Goal: Task Accomplishment & Management: Complete application form

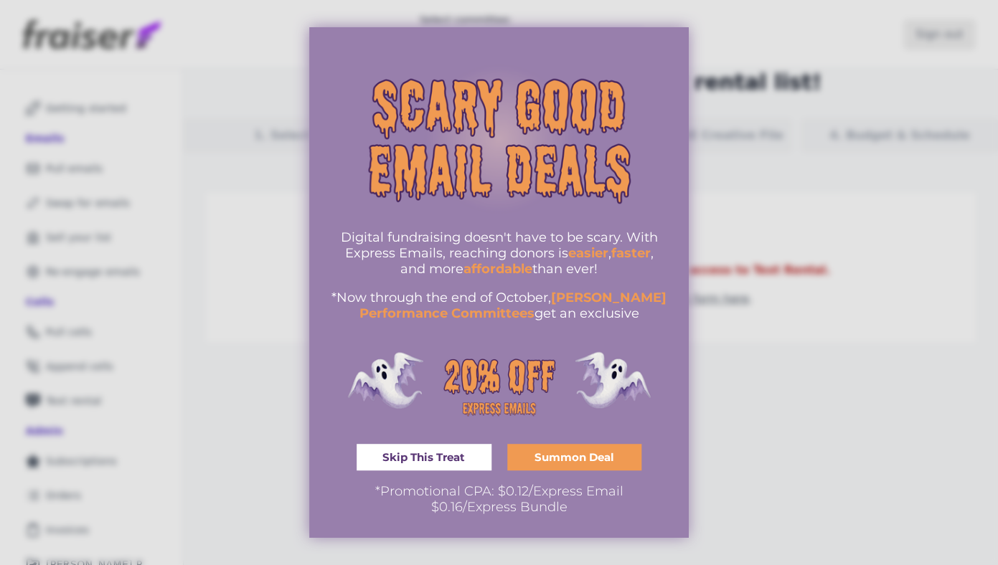
click at [535, 44] on img "information" at bounding box center [499, 139] width 337 height 202
click at [791, 320] on div at bounding box center [499, 282] width 998 height 565
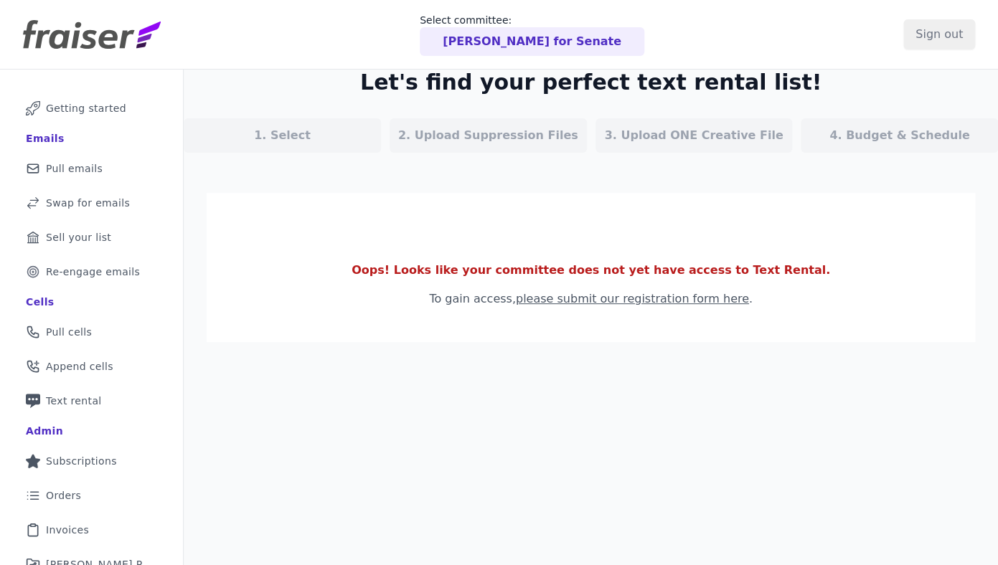
click at [533, 39] on p "[PERSON_NAME] for Senate" at bounding box center [532, 41] width 179 height 17
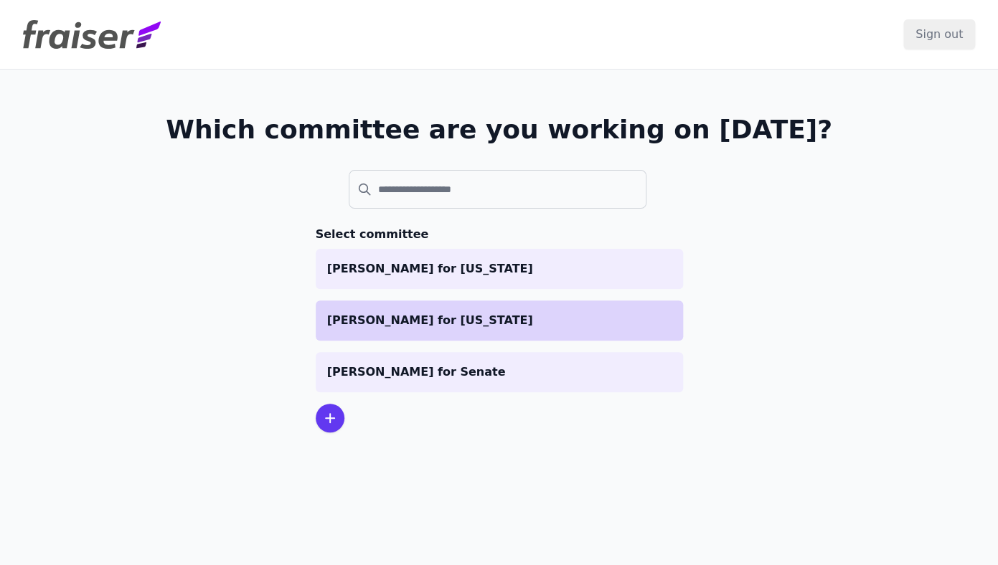
click at [463, 326] on p "[PERSON_NAME] for [US_STATE]" at bounding box center [499, 320] width 344 height 17
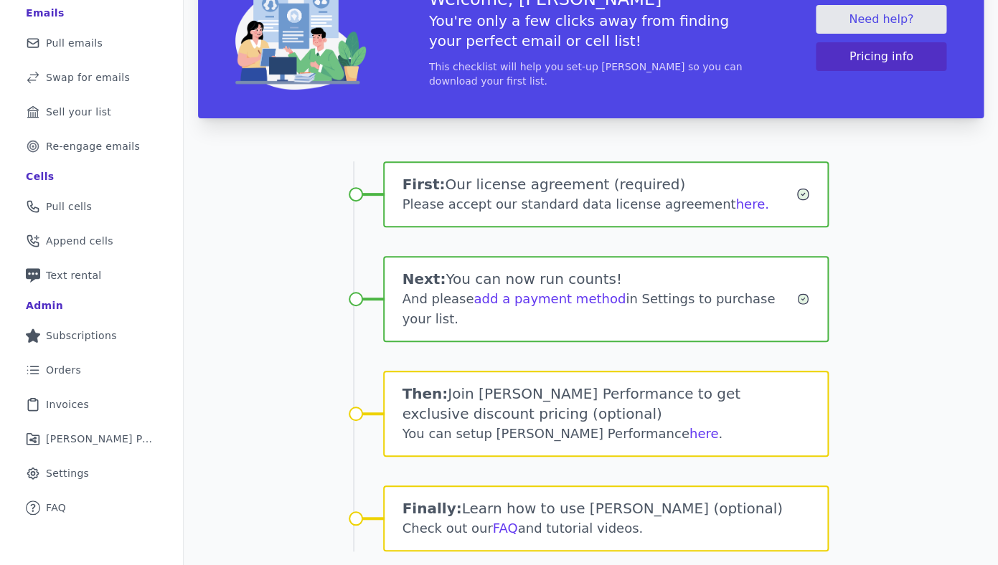
scroll to position [169, 0]
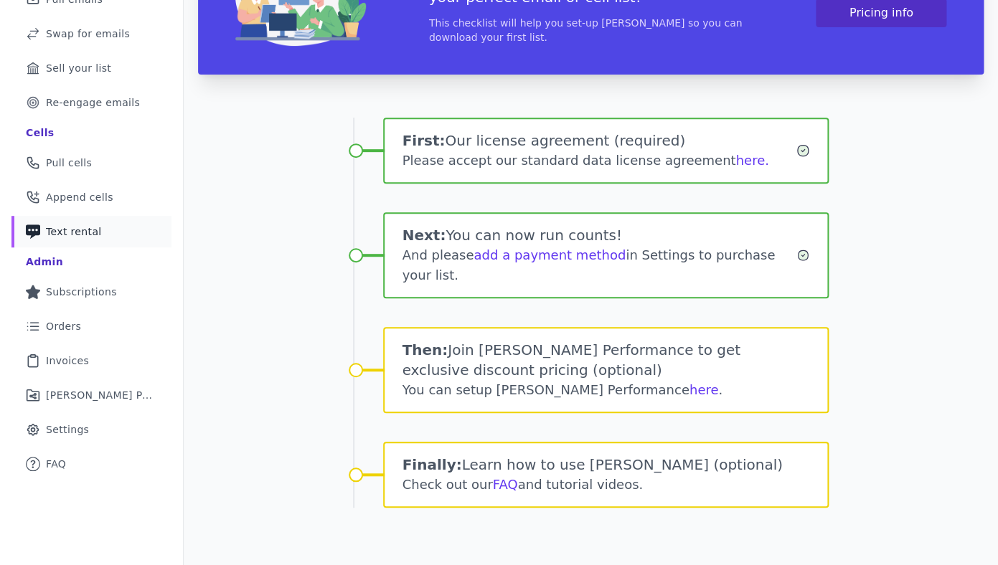
click at [84, 231] on span "Text rental" at bounding box center [74, 232] width 56 height 14
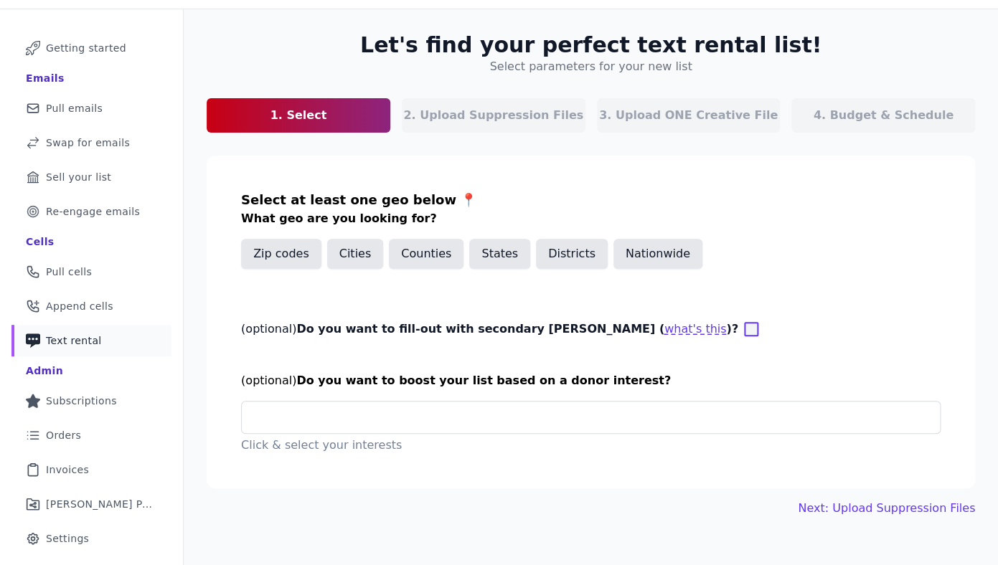
scroll to position [65, 0]
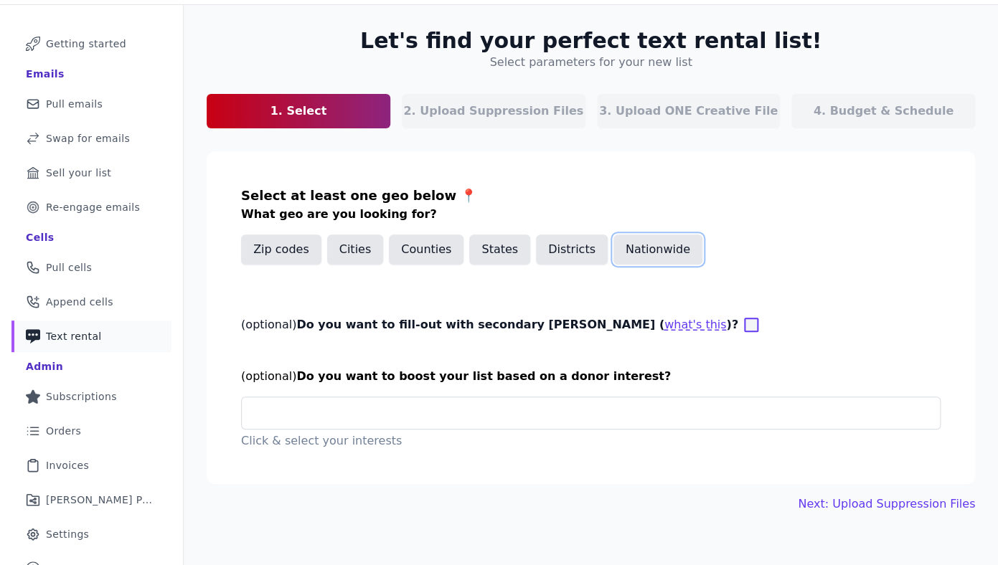
click at [649, 258] on button "Nationwide" at bounding box center [657, 250] width 89 height 30
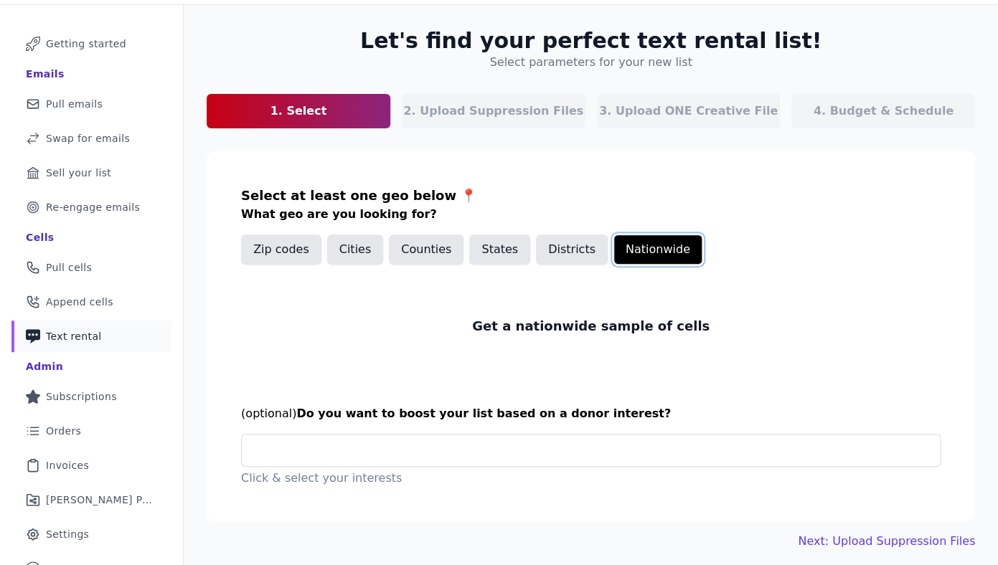
scroll to position [85, 0]
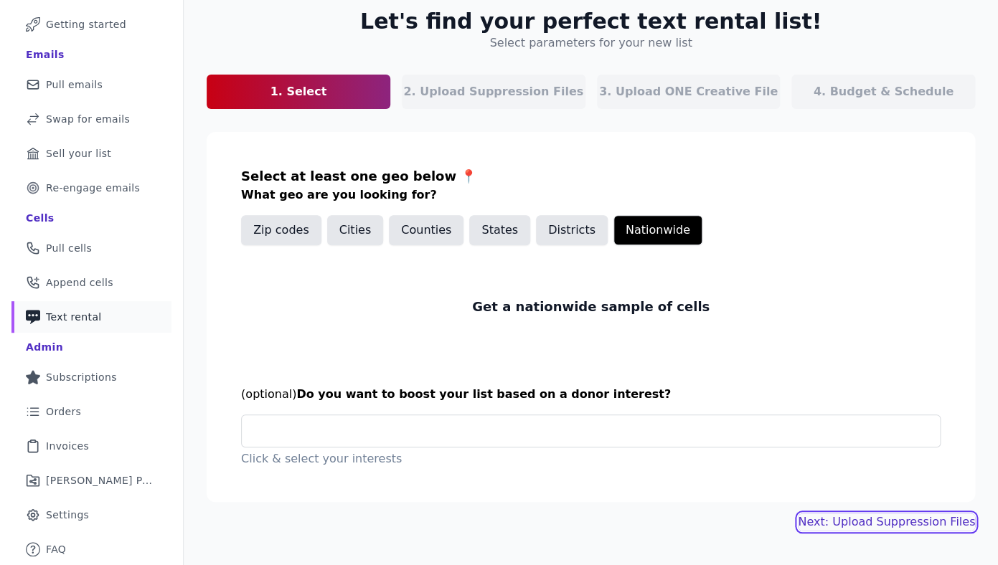
click at [902, 526] on link "Next: Upload Suppression Files" at bounding box center [886, 522] width 177 height 17
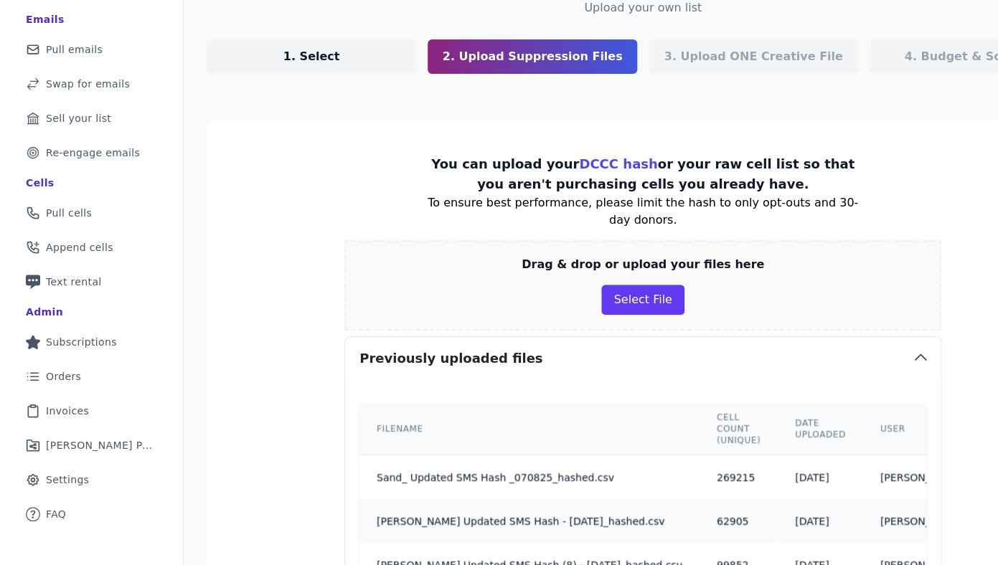
scroll to position [122, 0]
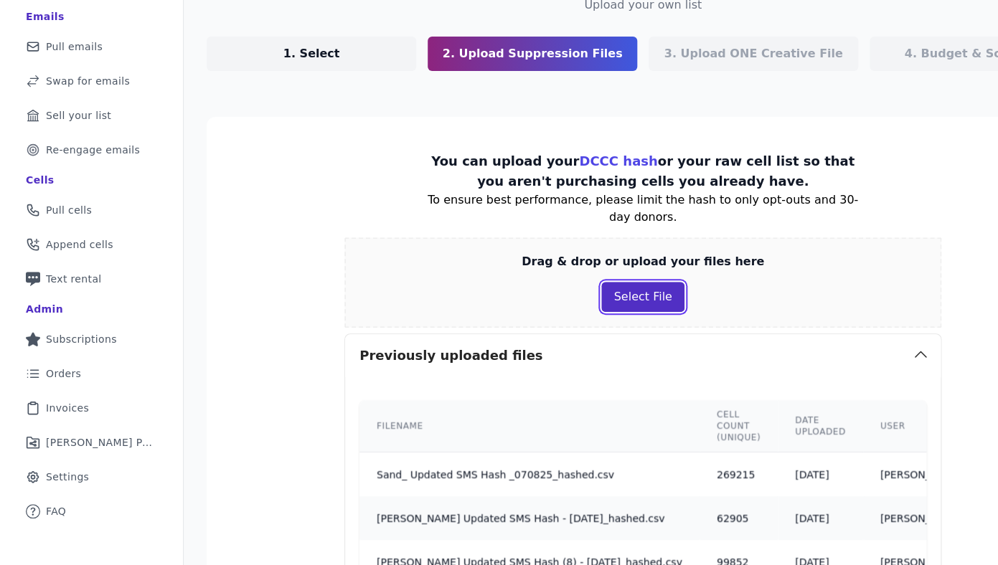
click at [635, 310] on button "Select File" at bounding box center [642, 297] width 83 height 30
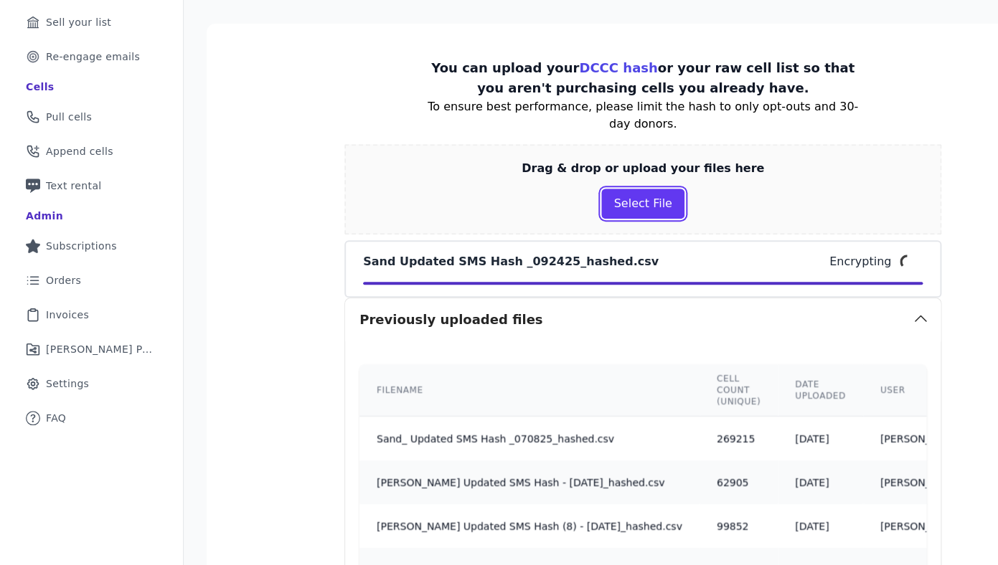
scroll to position [522, 0]
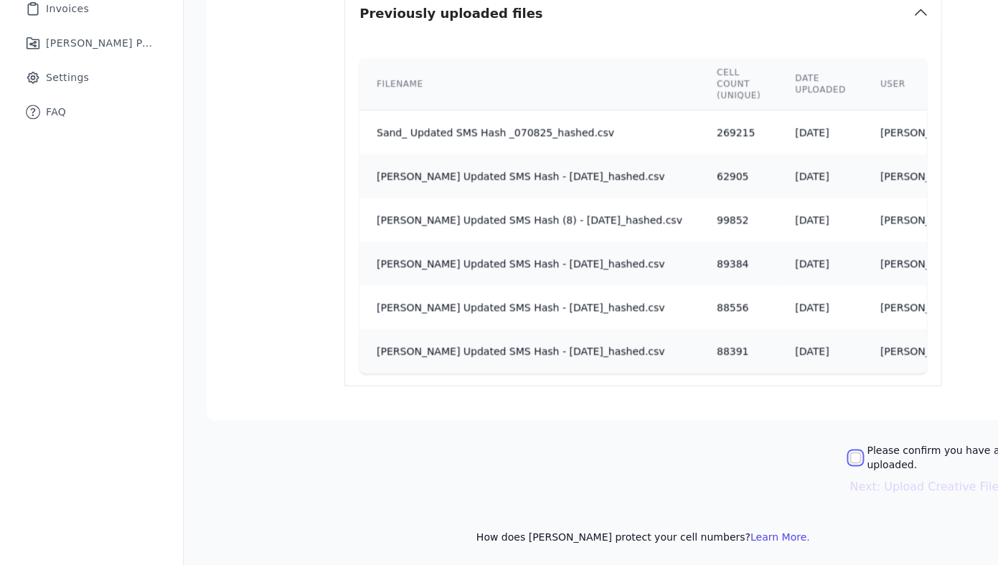
click at [850, 456] on input "Please confirm you have all correct lists uploaded." at bounding box center [855, 457] width 11 height 11
checkbox input "true"
click at [861, 490] on button "Next: Upload Creative Files" at bounding box center [927, 486] width 155 height 17
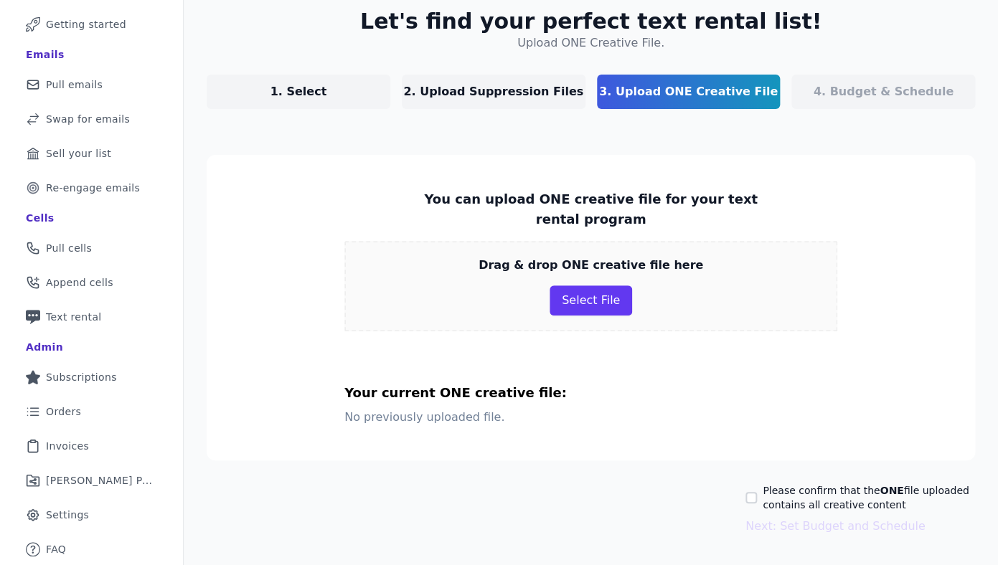
scroll to position [83, 0]
click at [592, 288] on button "Select File" at bounding box center [591, 301] width 83 height 30
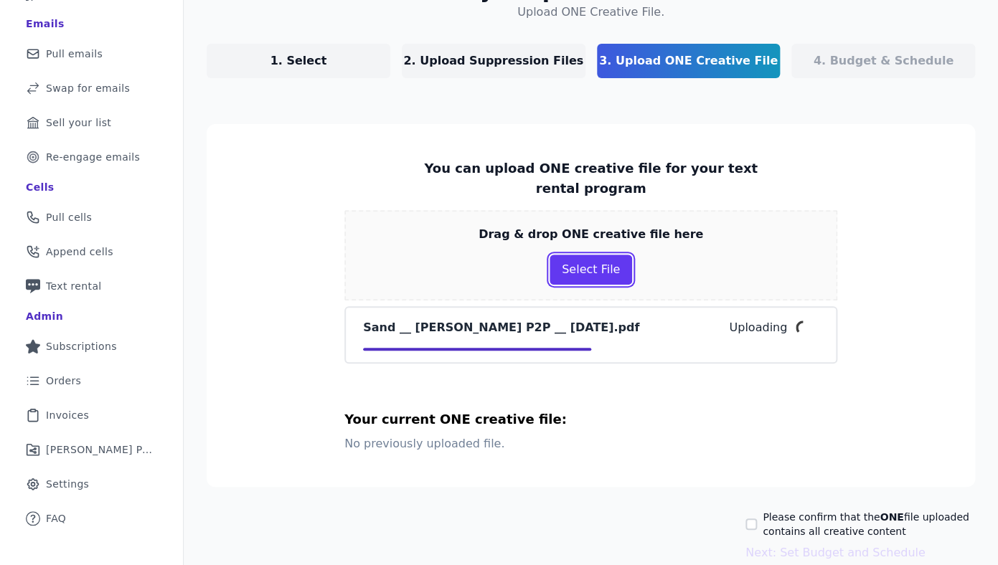
scroll to position [139, 0]
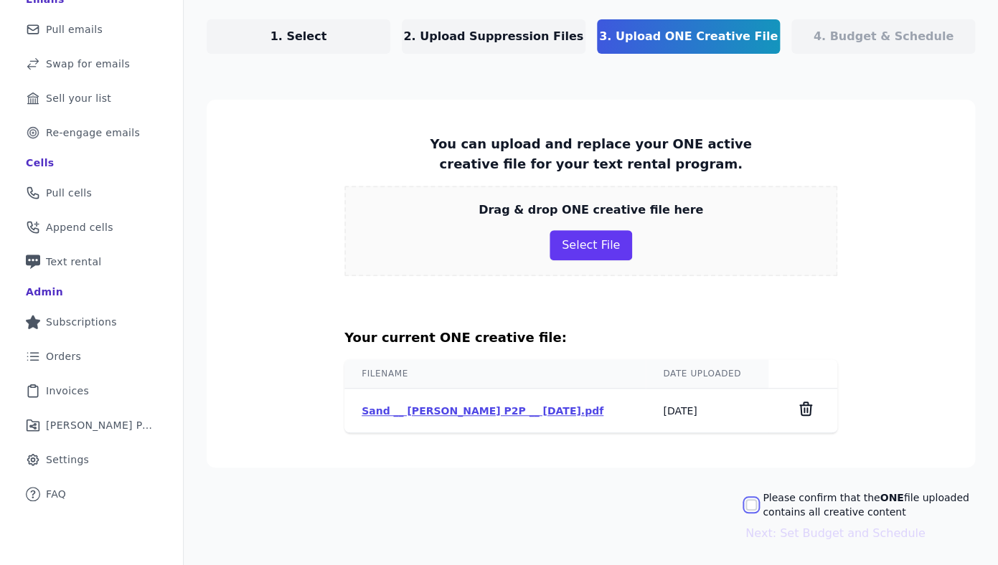
click at [756, 505] on input "Please confirm that the ONE file uploaded contains all creative content" at bounding box center [751, 504] width 11 height 11
checkbox input "true"
click at [797, 540] on button "Next: Set Budget and Schedule" at bounding box center [835, 533] width 179 height 17
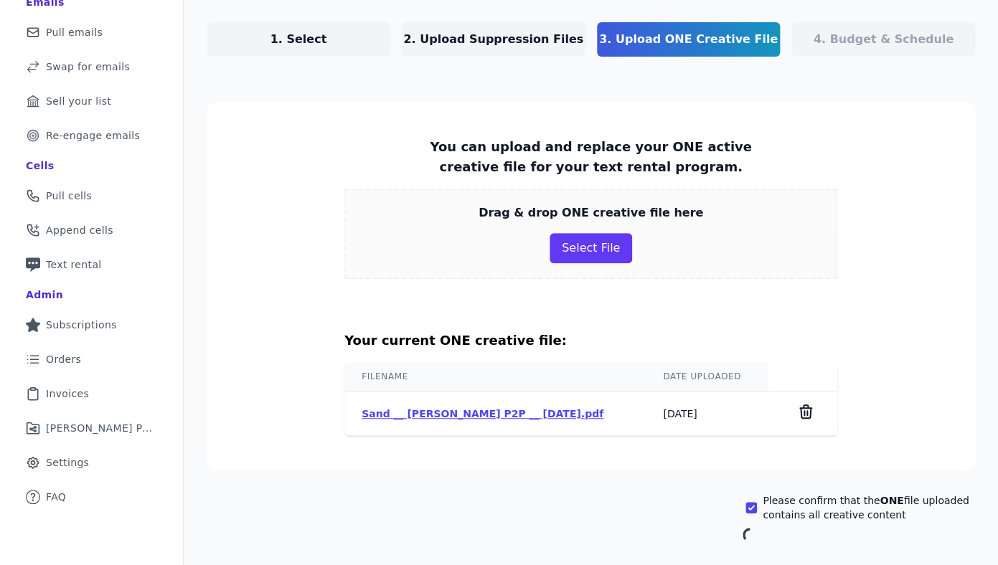
scroll to position [85, 0]
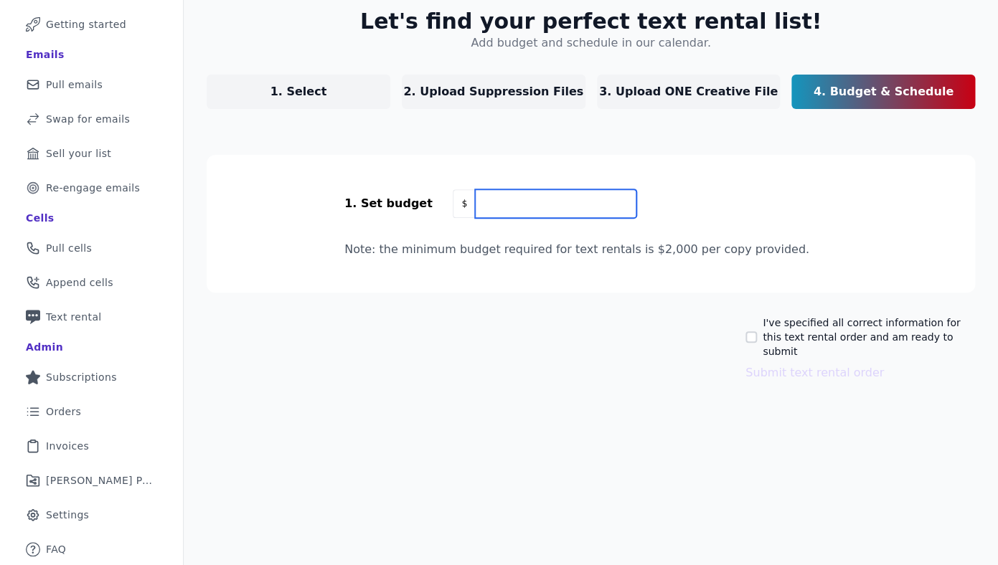
click at [549, 202] on input "text" at bounding box center [555, 203] width 161 height 29
type input "5,000"
click at [752, 332] on input "I've specified all correct information for this text rental order and am ready …" at bounding box center [751, 337] width 11 height 11
checkbox input "true"
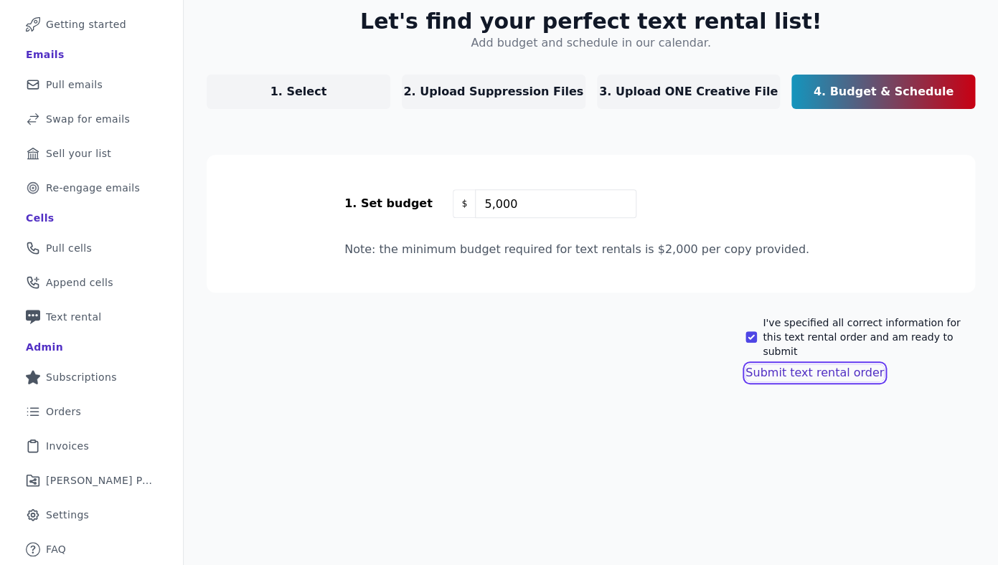
click at [791, 365] on button "Submit text rental order" at bounding box center [815, 373] width 138 height 17
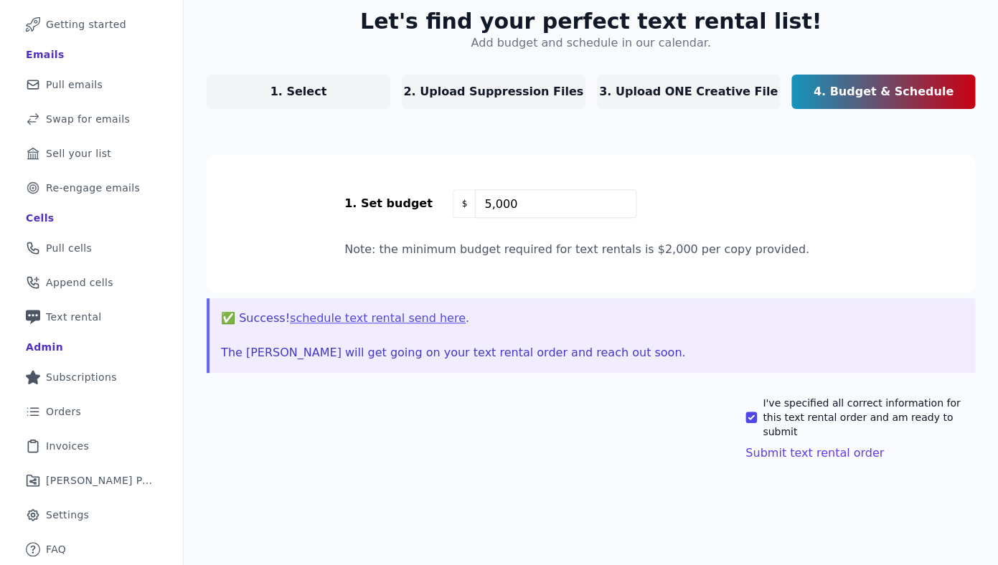
click at [401, 320] on button "schedule text rental send here" at bounding box center [378, 318] width 176 height 17
